Goal: Task Accomplishment & Management: Manage account settings

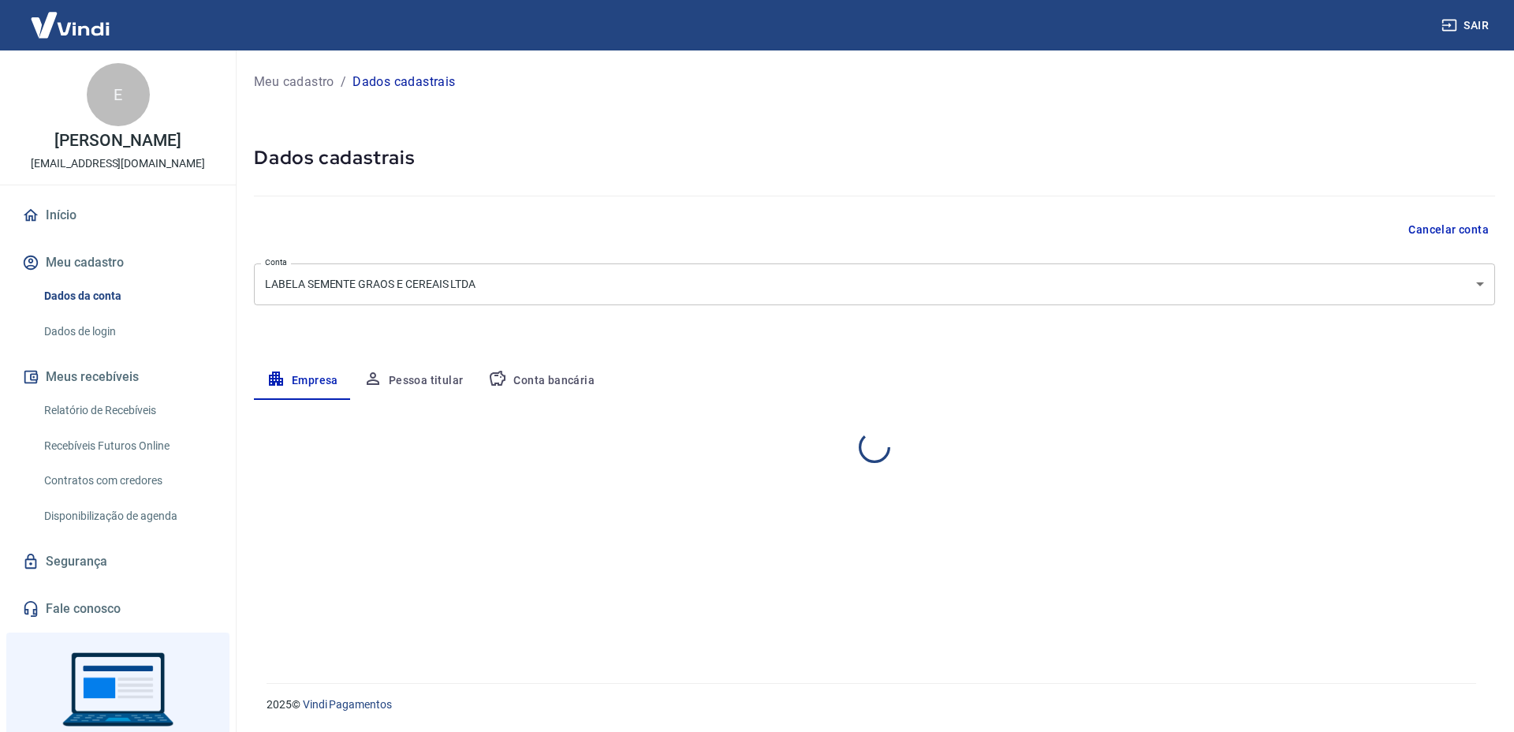
select select "SC"
select select "business"
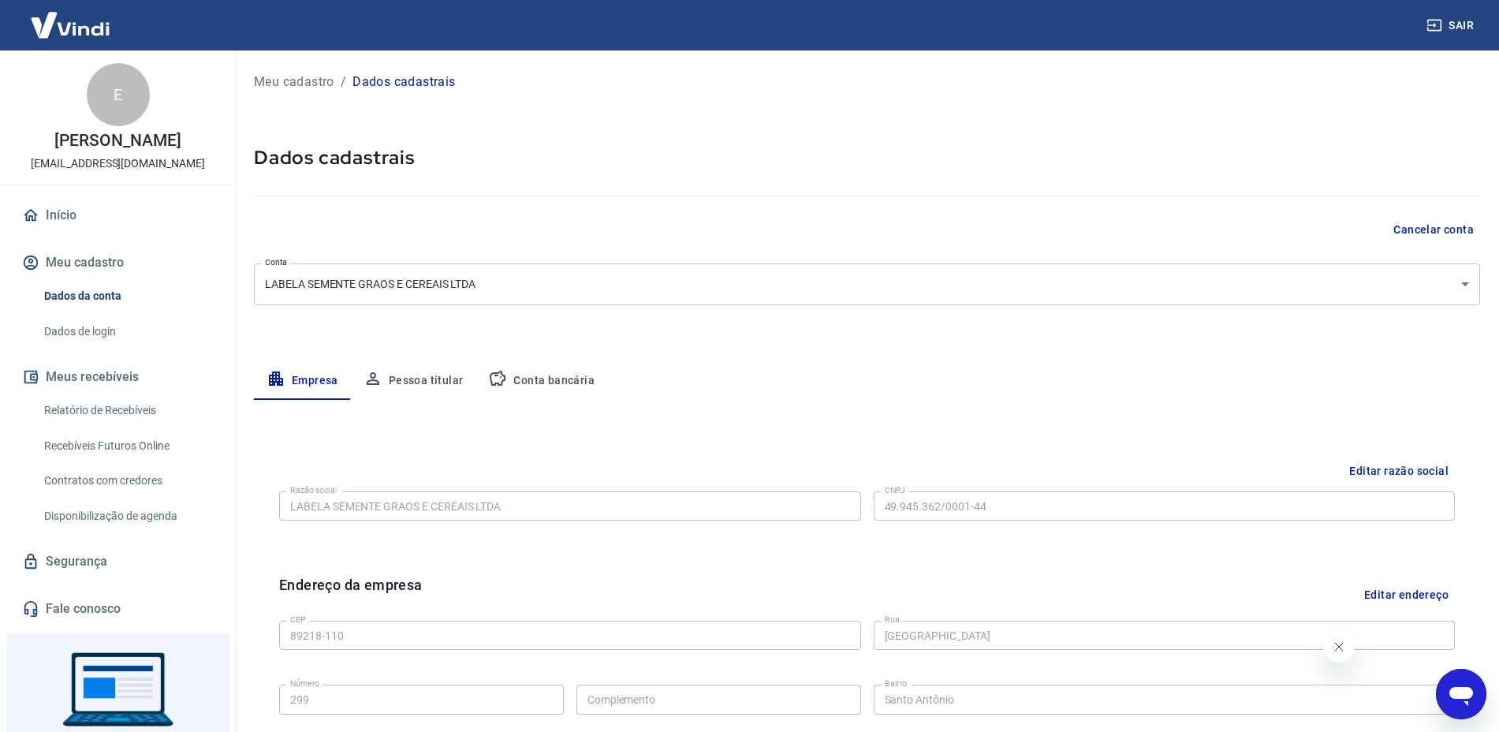
scroll to position [99, 0]
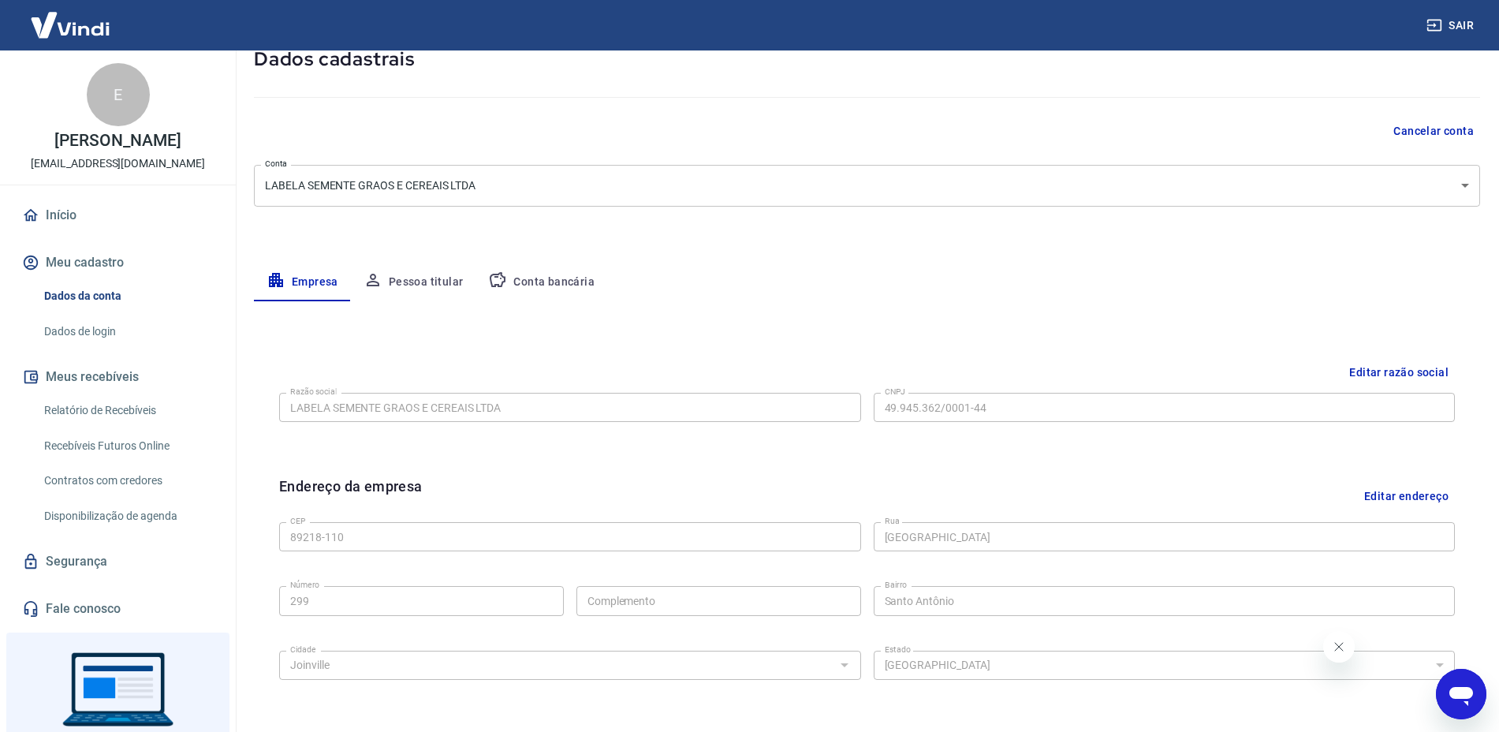
click at [594, 284] on button "Conta bancária" at bounding box center [542, 282] width 132 height 38
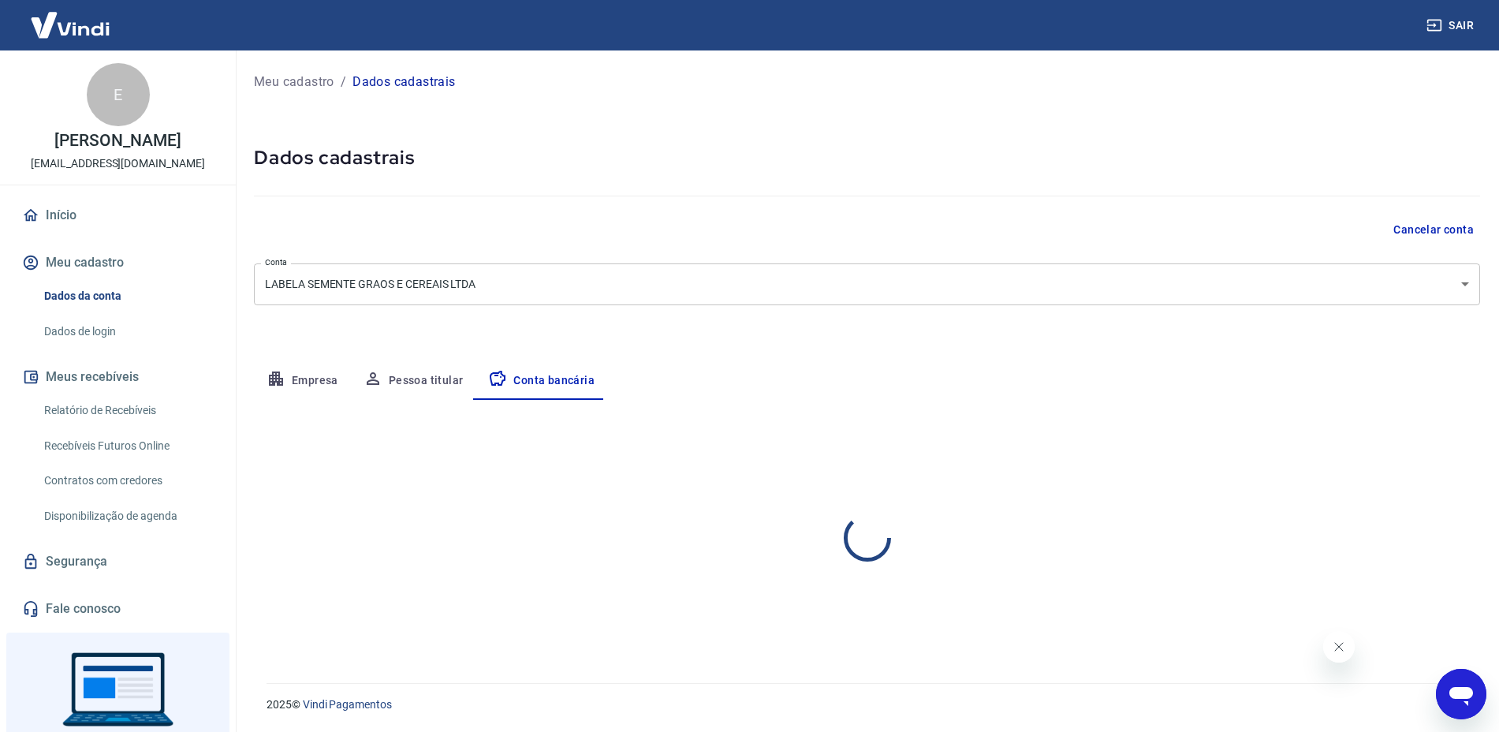
scroll to position [0, 0]
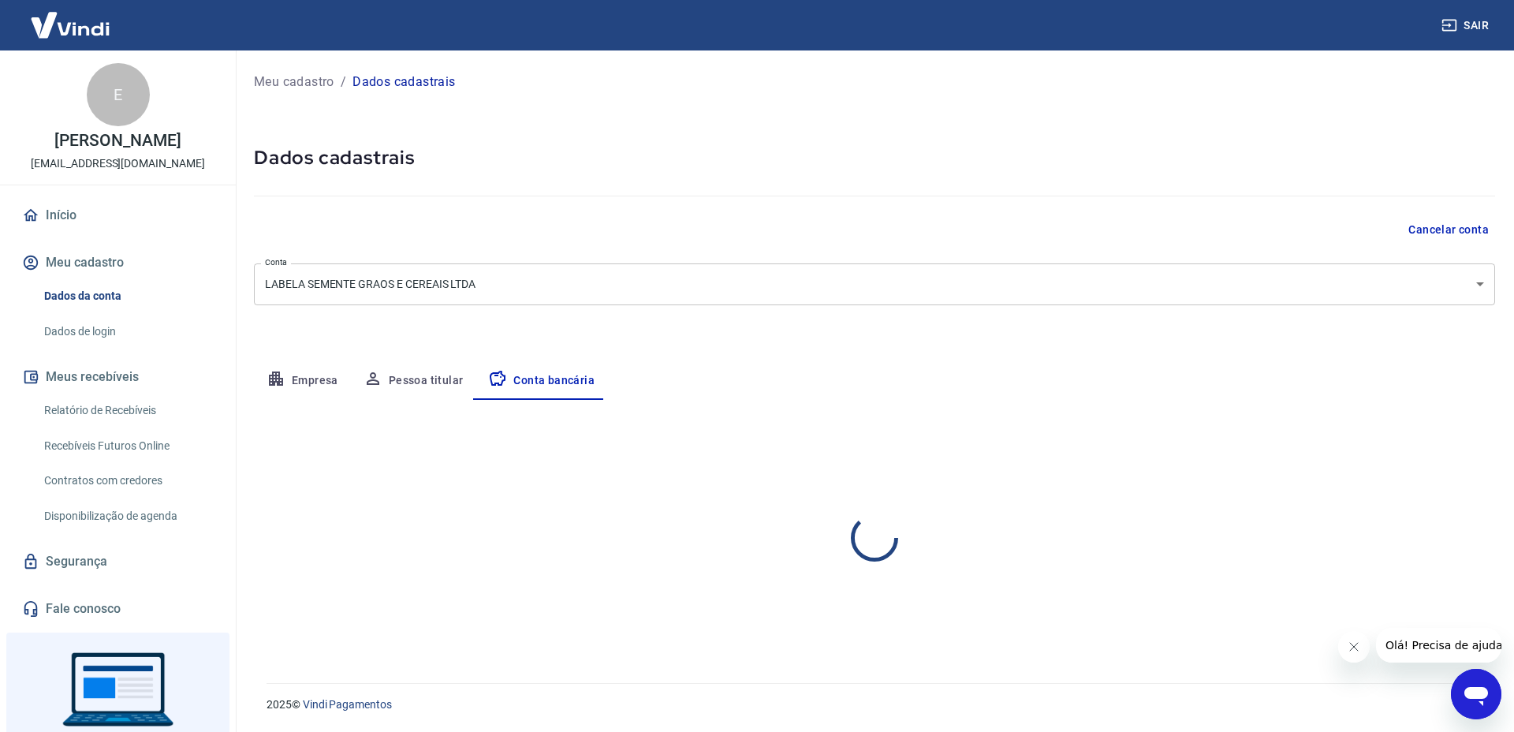
select select "1"
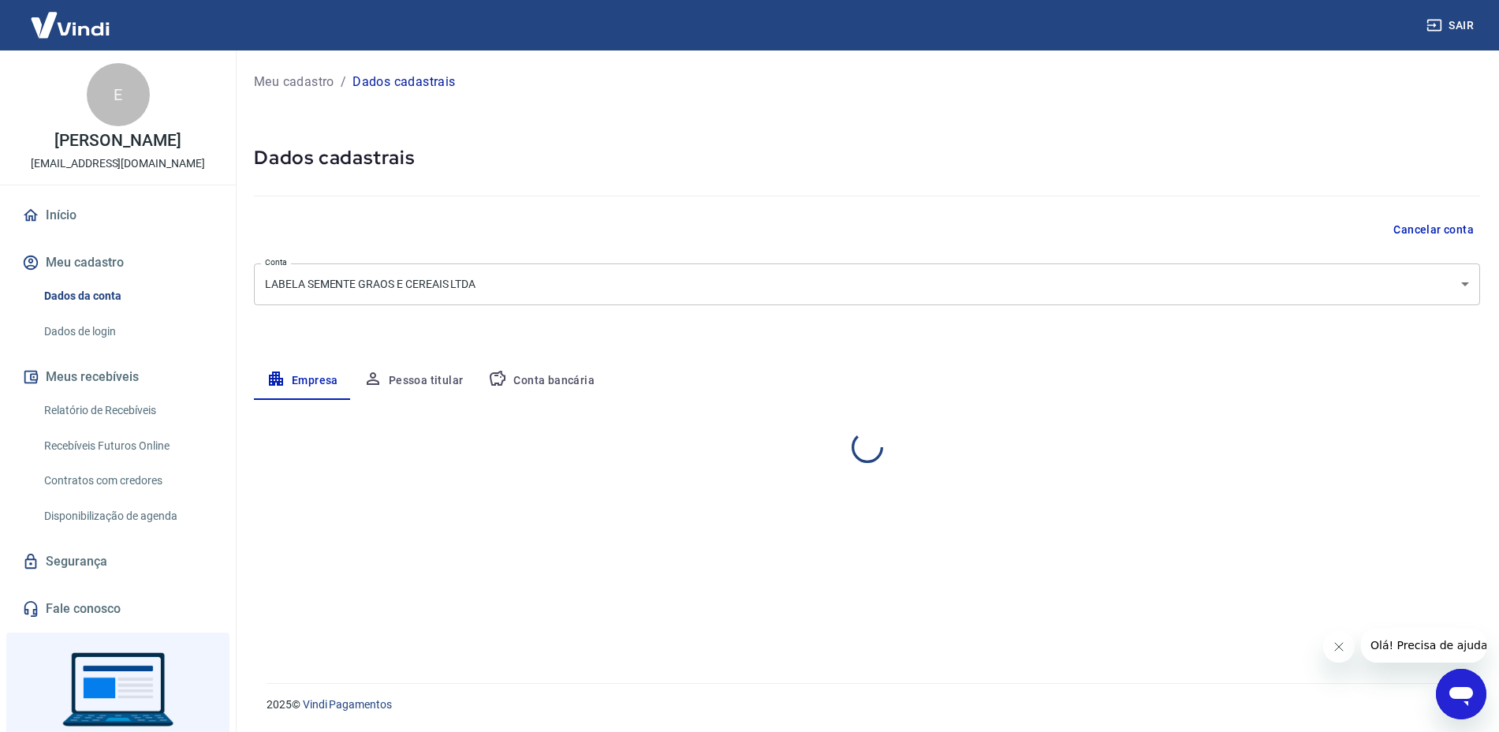
select select "SC"
select select "business"
